Goal: Task Accomplishment & Management: Complete application form

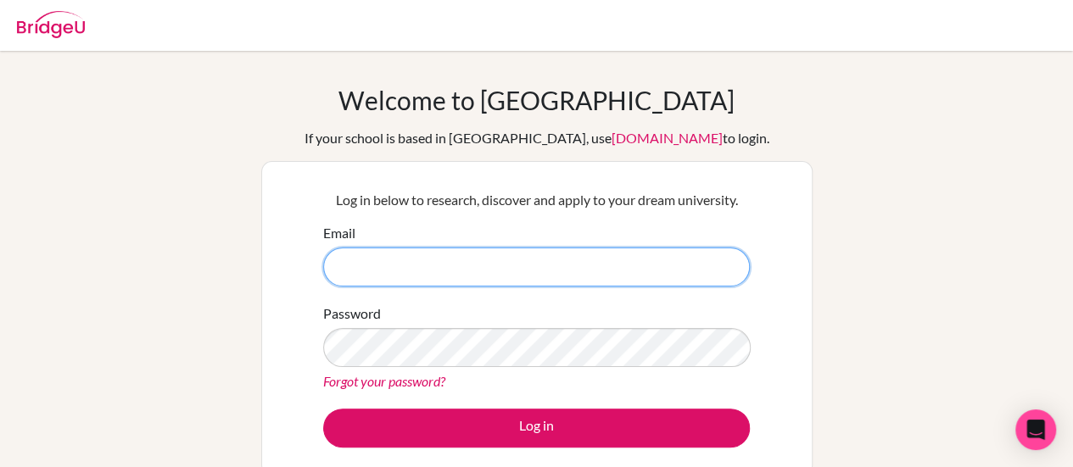
click at [517, 265] on input "Email" at bounding box center [536, 267] width 426 height 39
type input "H"
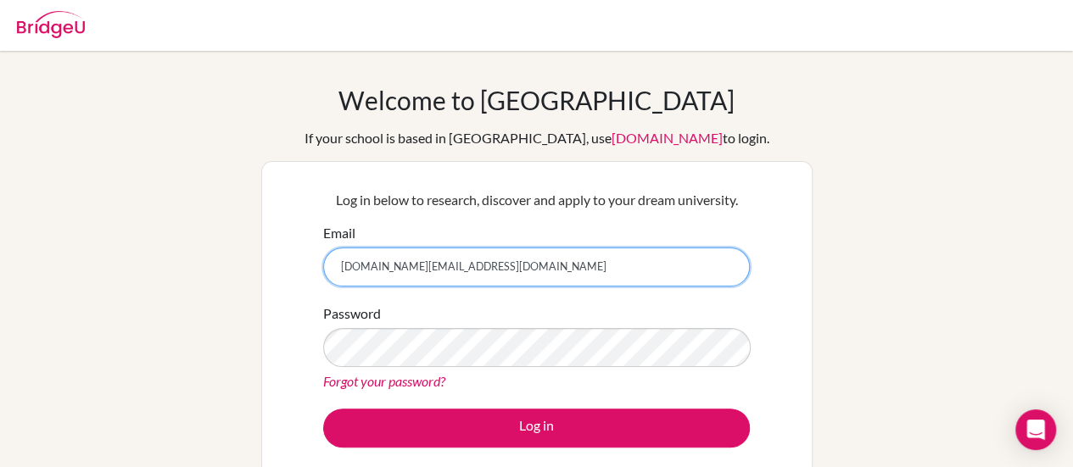
type input "[DOMAIN_NAME][EMAIL_ADDRESS][DOMAIN_NAME]"
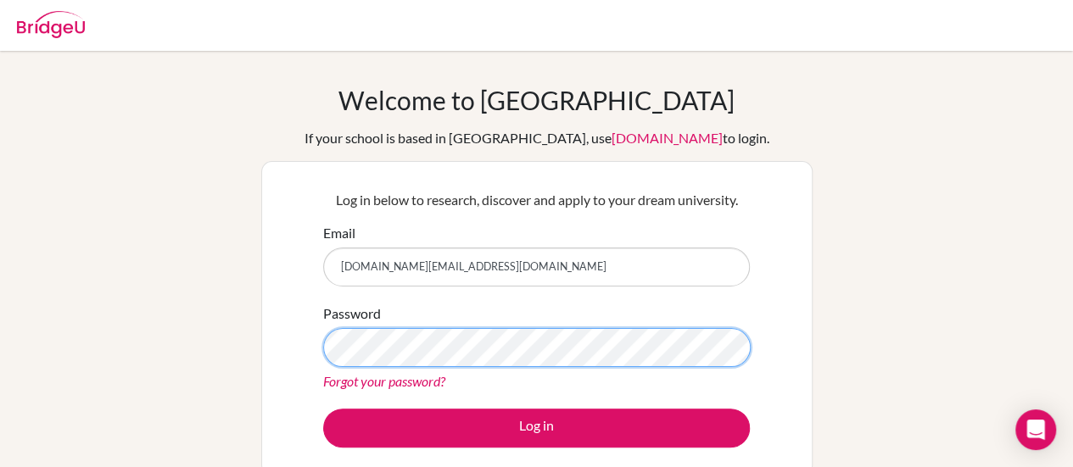
click at [323, 409] on button "Log in" at bounding box center [536, 428] width 426 height 39
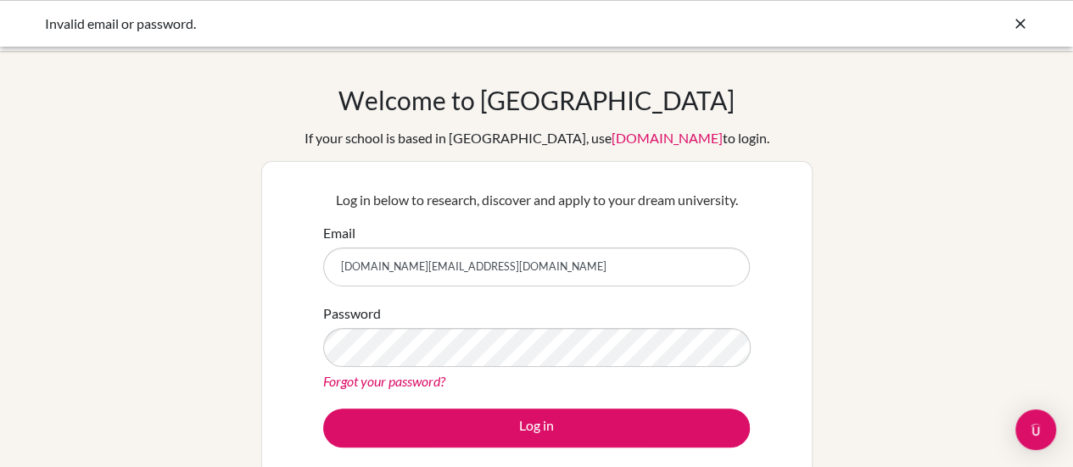
click at [323, 409] on button "Log in" at bounding box center [536, 428] width 426 height 39
type input "[DOMAIN_NAME][EMAIL_ADDRESS][DOMAIN_NAME]"
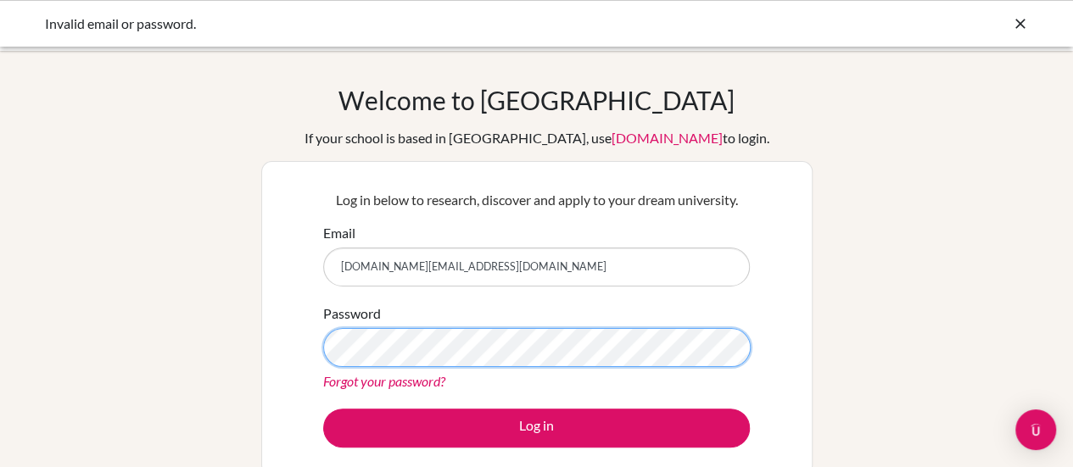
click at [323, 409] on button "Log in" at bounding box center [536, 428] width 426 height 39
